Goal: Find specific page/section

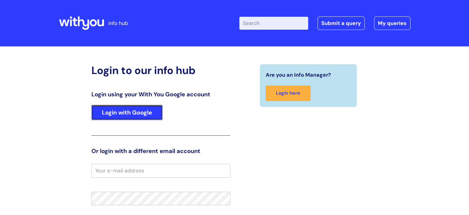
click at [147, 108] on link "Login with Google" at bounding box center [126, 112] width 71 height 15
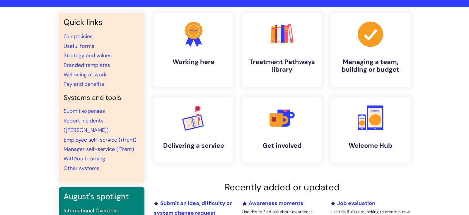
scroll to position [40, 0]
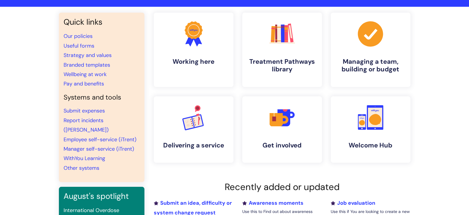
click at [438, 188] on div "Quick links Our policies Useful forms Strategy and values Branded templates Wel…" at bounding box center [234, 161] width 469 height 309
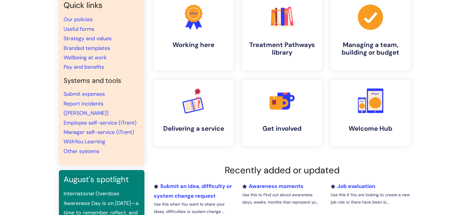
scroll to position [58, 0]
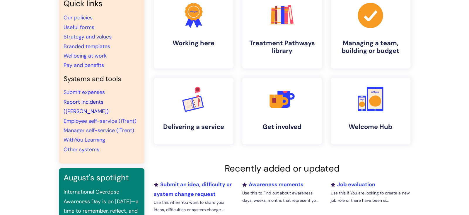
click at [109, 102] on link "Report incidents (Ulysses)" at bounding box center [86, 106] width 45 height 16
